Goal: Task Accomplishment & Management: Use online tool/utility

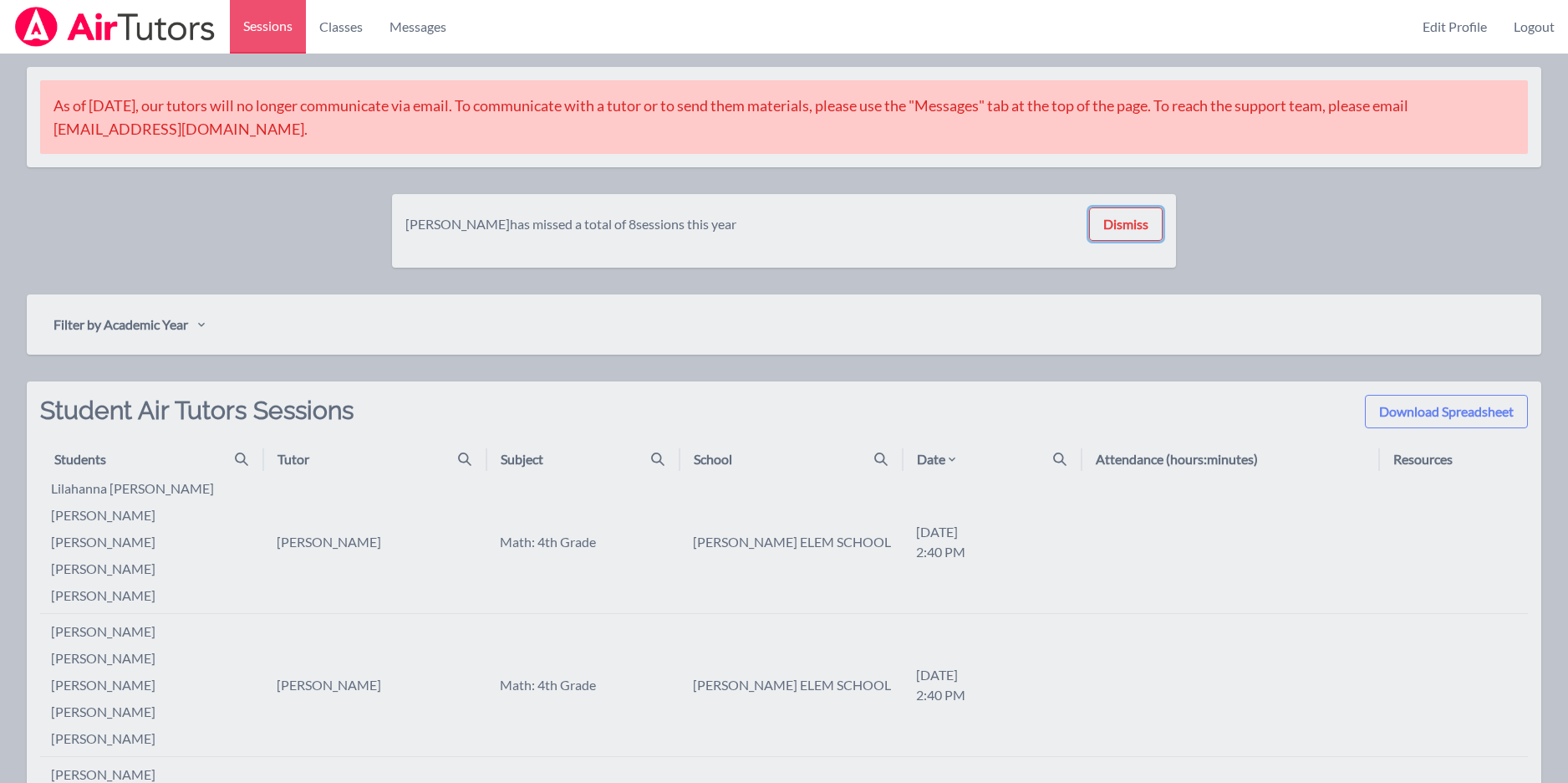
click at [1128, 223] on button "Dismiss" at bounding box center [1126, 224] width 74 height 33
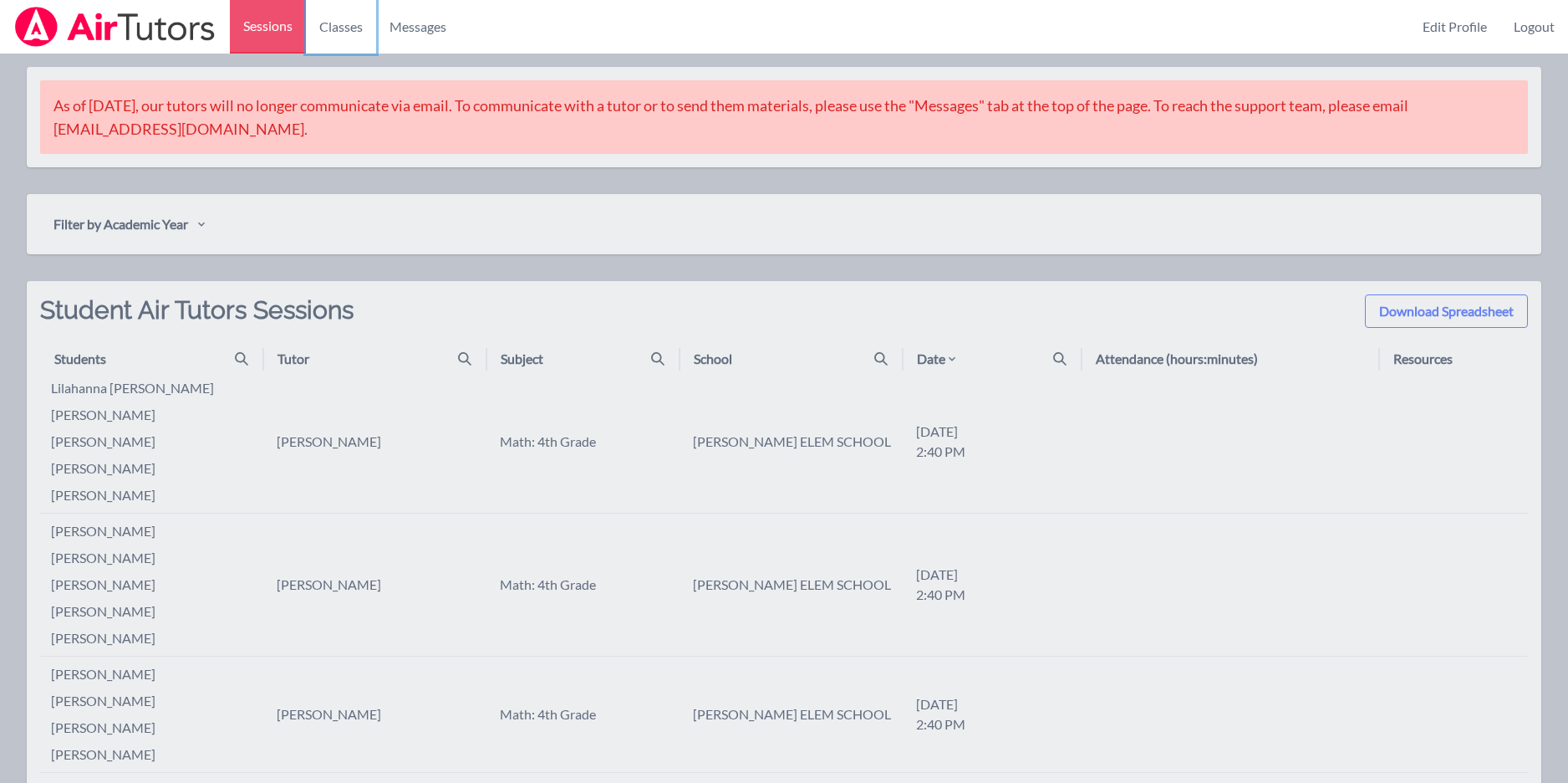
click at [347, 51] on link "Classes" at bounding box center [341, 26] width 70 height 54
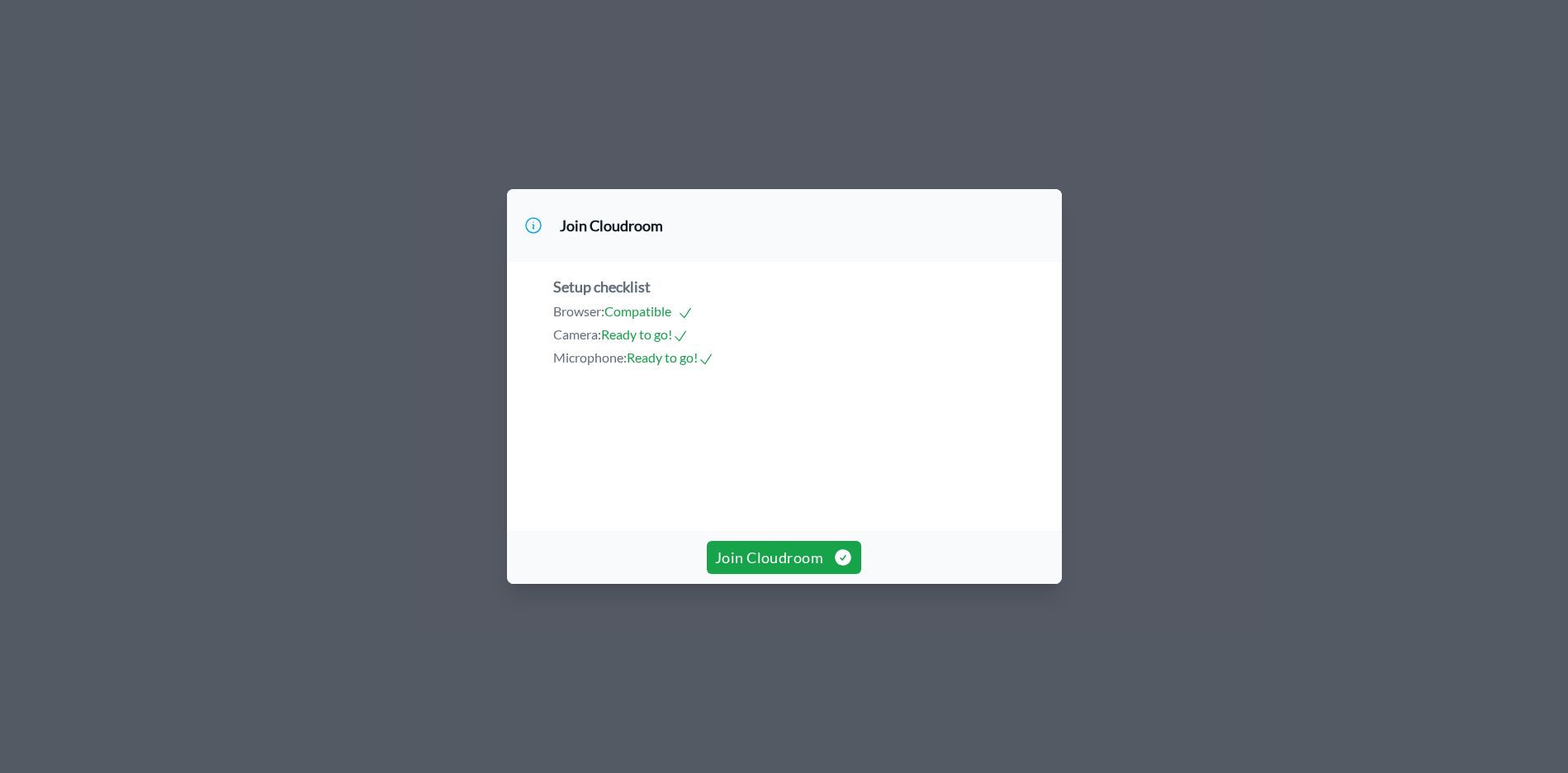
click at [794, 574] on button "Join Cloudroom" at bounding box center [784, 557] width 154 height 33
click at [792, 568] on span "Join Cloudroom" at bounding box center [784, 557] width 138 height 23
click at [794, 574] on button "Join Cloudroom" at bounding box center [784, 557] width 154 height 33
click at [777, 568] on span "Join Cloudroom" at bounding box center [784, 557] width 138 height 23
click at [800, 568] on span "Join Cloudroom" at bounding box center [784, 557] width 138 height 23
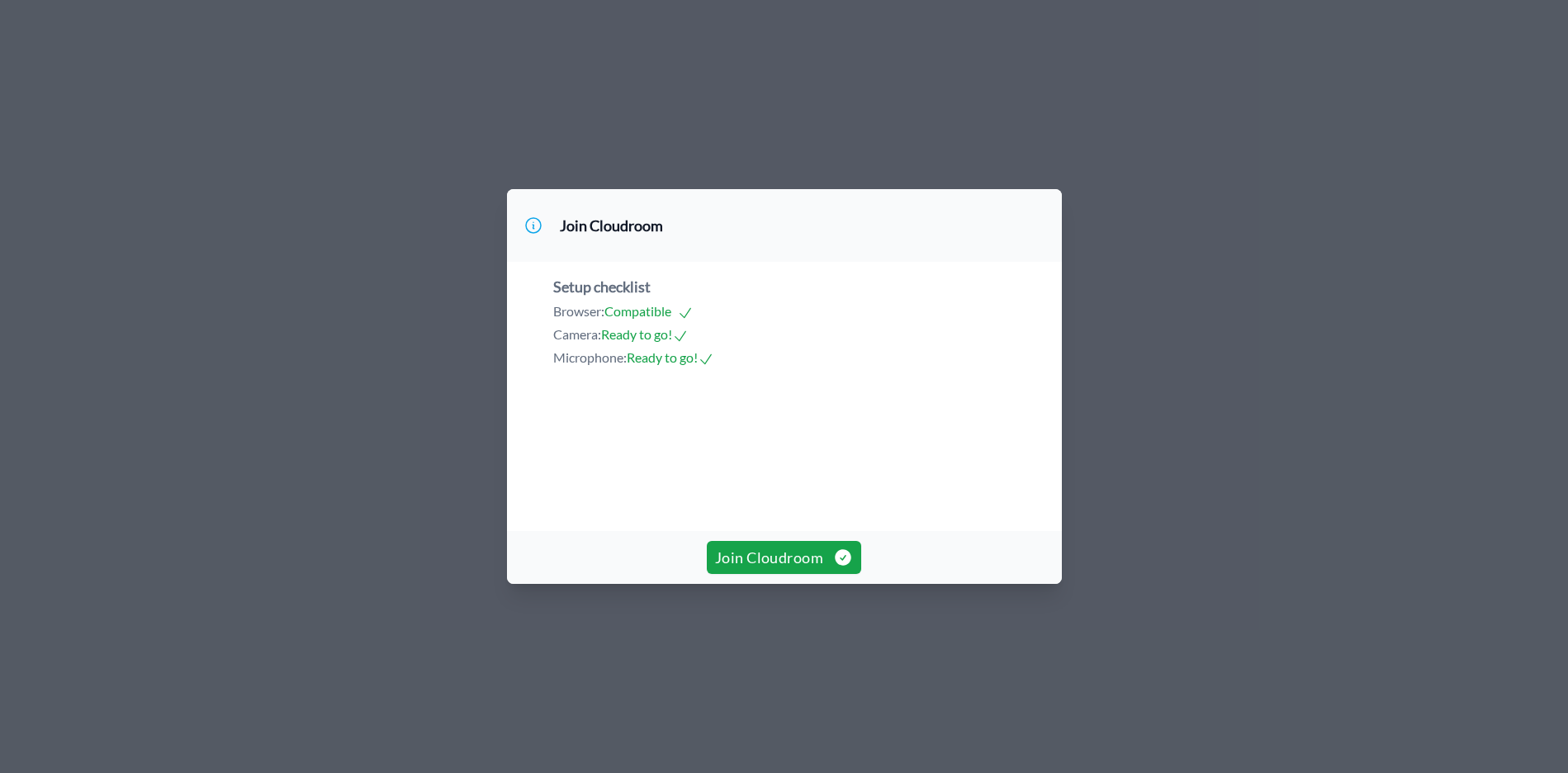
click at [785, 568] on span "Join Cloudroom" at bounding box center [784, 557] width 138 height 23
click at [752, 574] on button "Join Cloudroom" at bounding box center [784, 557] width 154 height 33
click at [780, 568] on span "Join Cloudroom" at bounding box center [784, 557] width 138 height 23
click at [771, 574] on button "Join Cloudroom" at bounding box center [784, 557] width 154 height 33
click at [807, 568] on span "Join Cloudroom" at bounding box center [784, 557] width 138 height 23
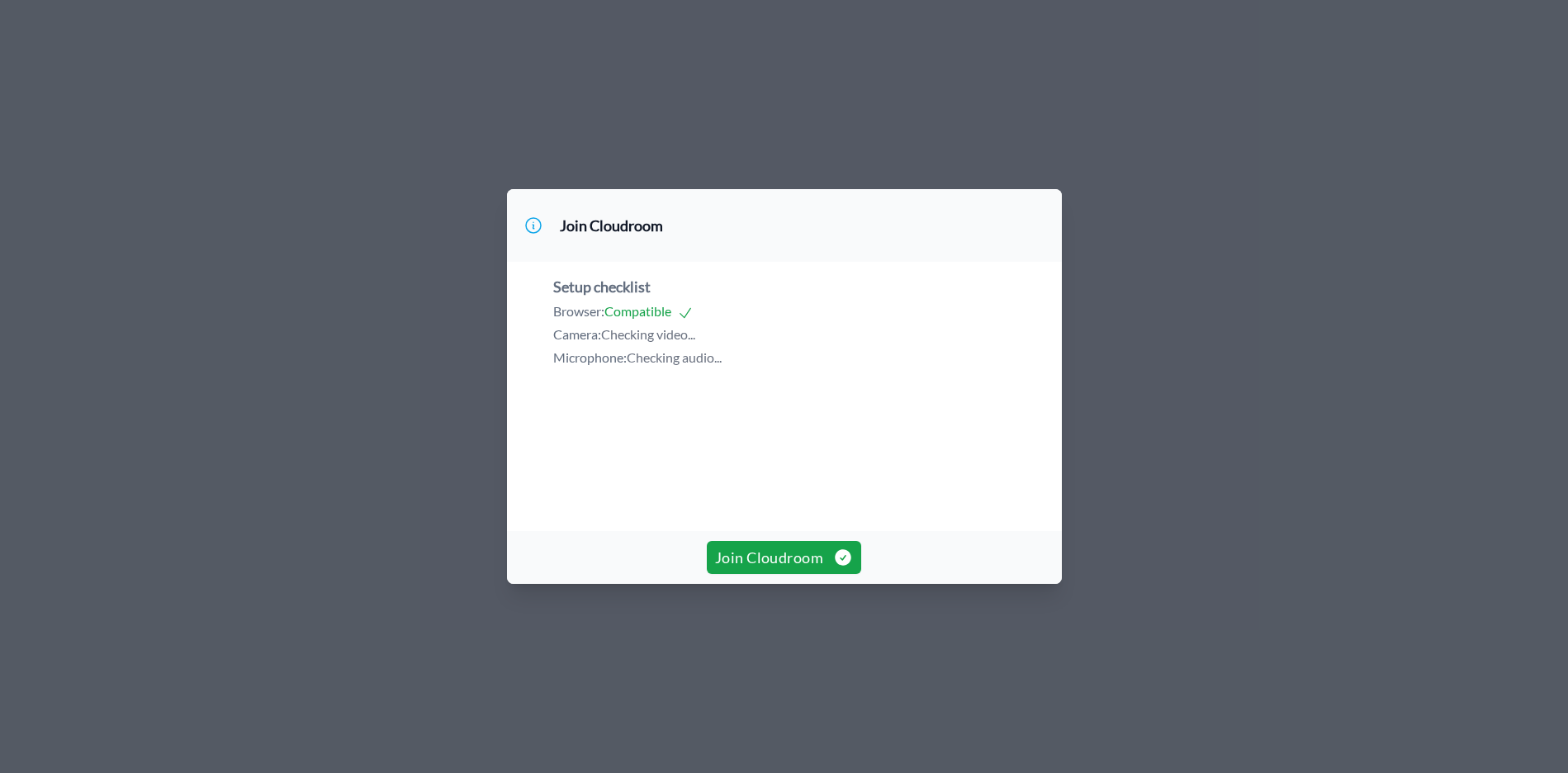
click at [752, 568] on span "Join Cloudroom" at bounding box center [784, 557] width 138 height 23
click at [769, 568] on span "Join Cloudroom" at bounding box center [784, 557] width 138 height 23
click at [753, 568] on span "Join Cloudroom" at bounding box center [784, 557] width 138 height 23
